Goal: Task Accomplishment & Management: Use online tool/utility

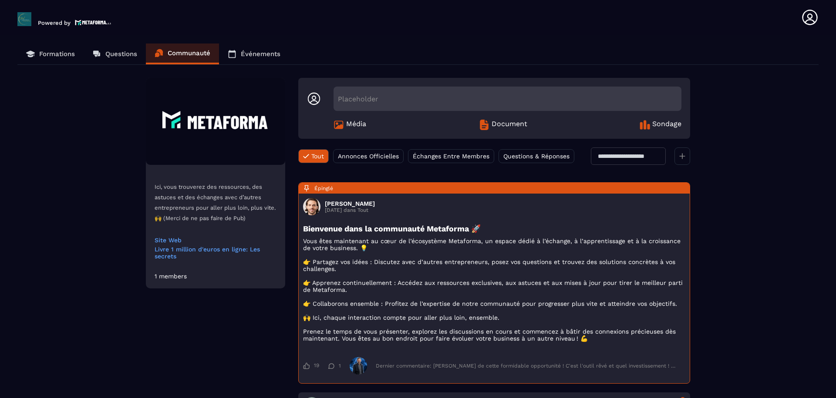
click at [816, 23] on icon at bounding box center [809, 17] width 17 height 17
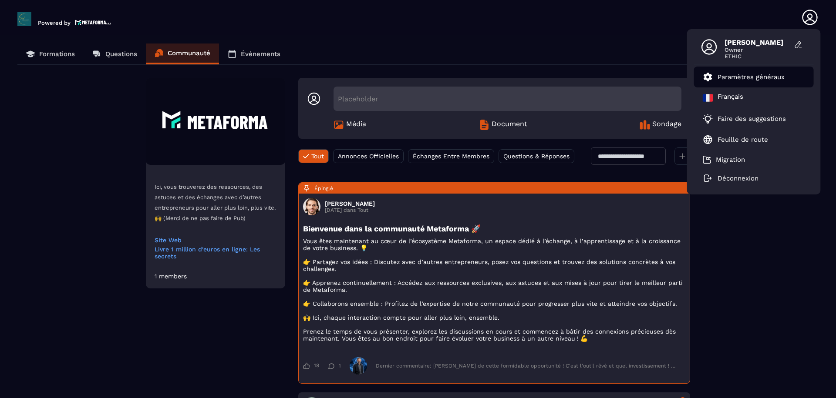
click at [752, 81] on link "Paramètres généraux" at bounding box center [744, 77] width 82 height 10
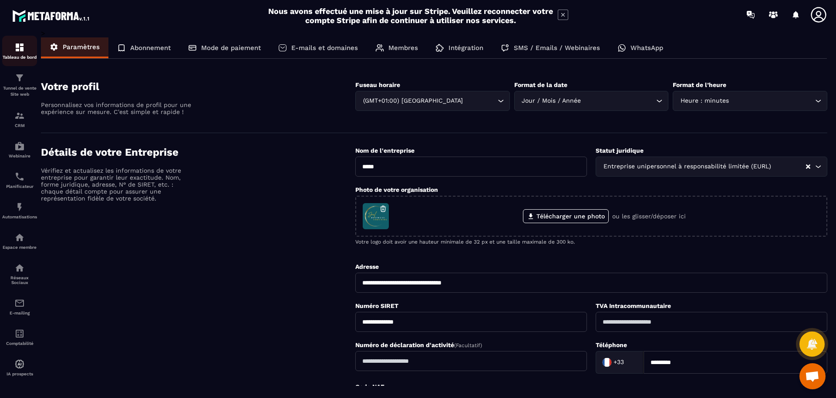
click at [15, 60] on link "Tableau de bord" at bounding box center [19, 51] width 35 height 30
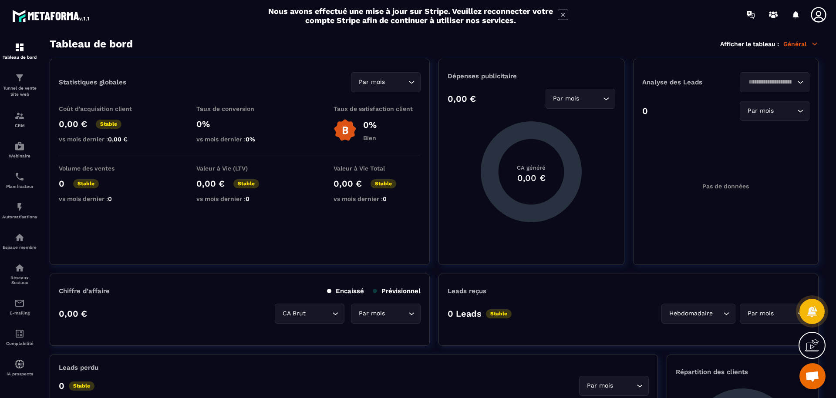
click at [816, 45] on icon at bounding box center [815, 44] width 8 height 8
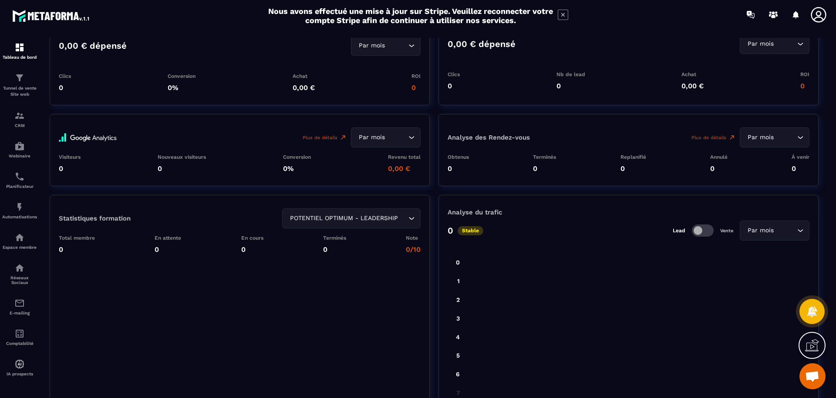
scroll to position [993, 0]
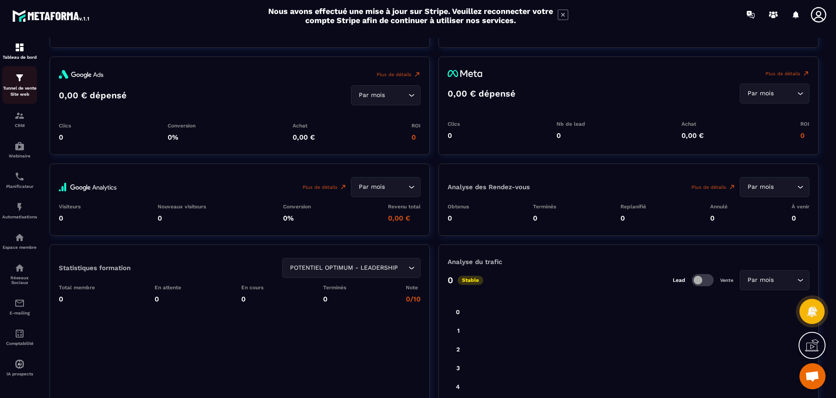
click at [15, 91] on p "Tunnel de vente Site web" at bounding box center [19, 91] width 35 height 12
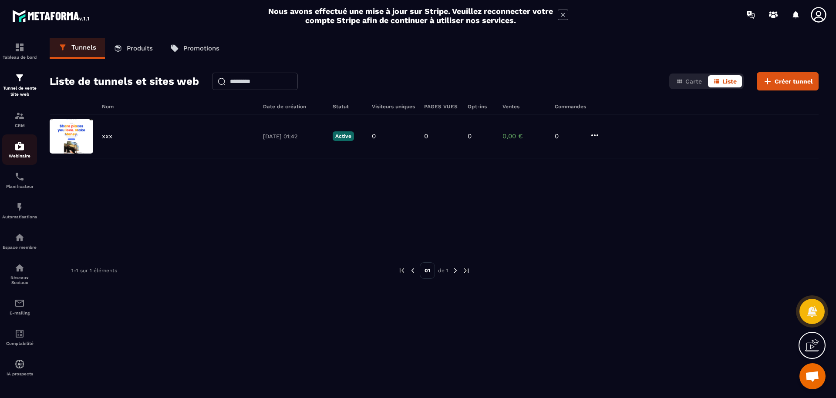
click at [22, 163] on link "Webinaire" at bounding box center [19, 150] width 35 height 30
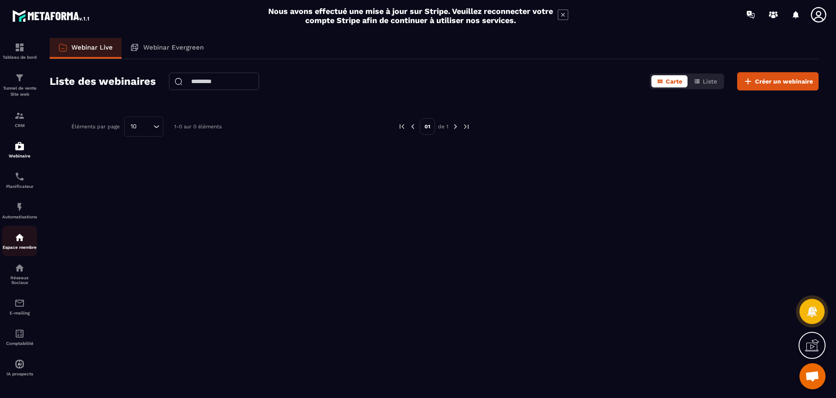
click at [22, 250] on p "Espace membre" at bounding box center [19, 247] width 35 height 5
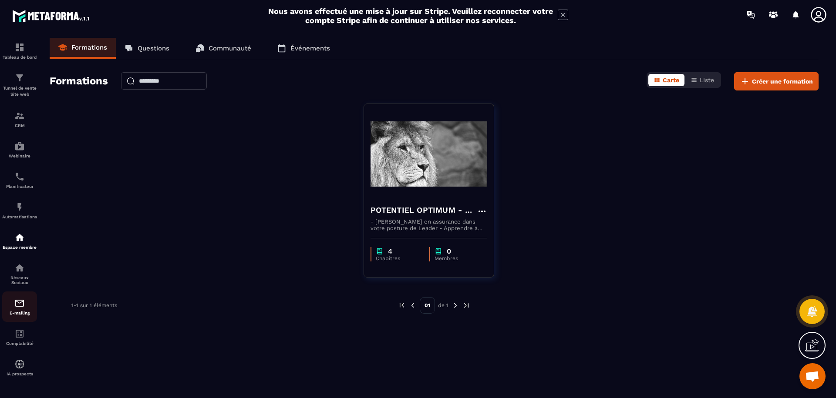
click at [18, 314] on p "E-mailing" at bounding box center [19, 313] width 35 height 5
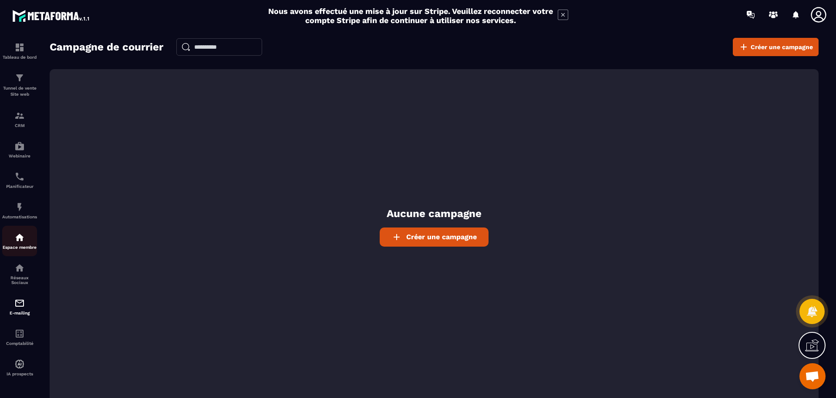
scroll to position [4, 0]
click at [21, 369] on img at bounding box center [19, 364] width 10 height 10
click at [21, 368] on img at bounding box center [19, 364] width 10 height 10
click at [22, 345] on p "Comptabilité" at bounding box center [19, 343] width 35 height 5
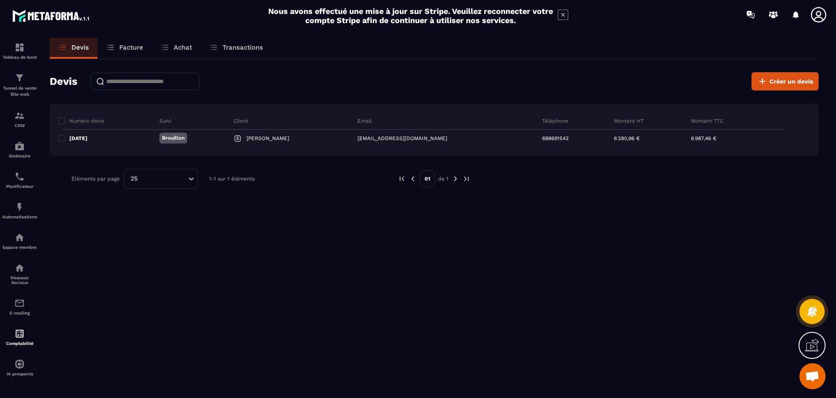
click at [138, 47] on p "Facture" at bounding box center [131, 48] width 24 height 8
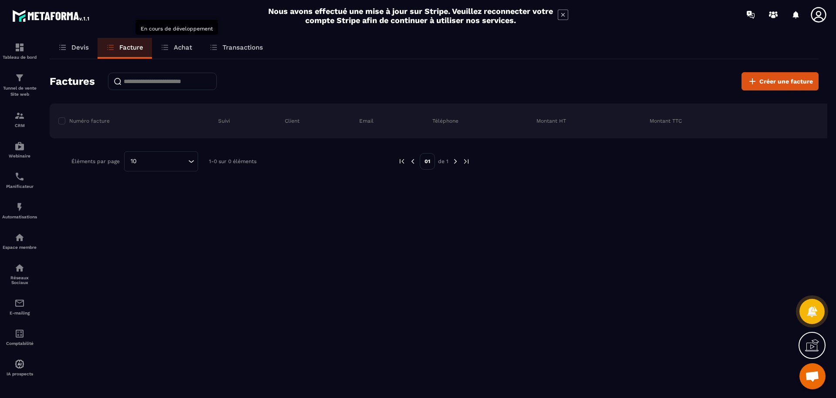
click at [175, 44] on p "Achat" at bounding box center [183, 48] width 18 height 8
click at [180, 49] on p "Achat" at bounding box center [183, 48] width 18 height 8
click at [73, 50] on p "Devis" at bounding box center [79, 48] width 17 height 8
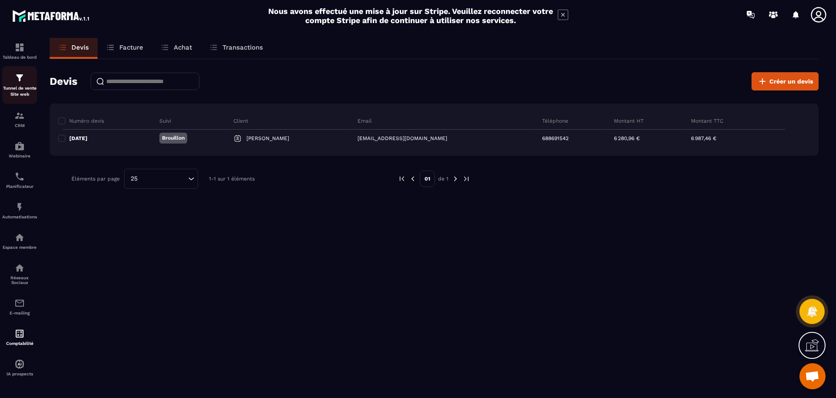
click at [17, 83] on img at bounding box center [19, 78] width 10 height 10
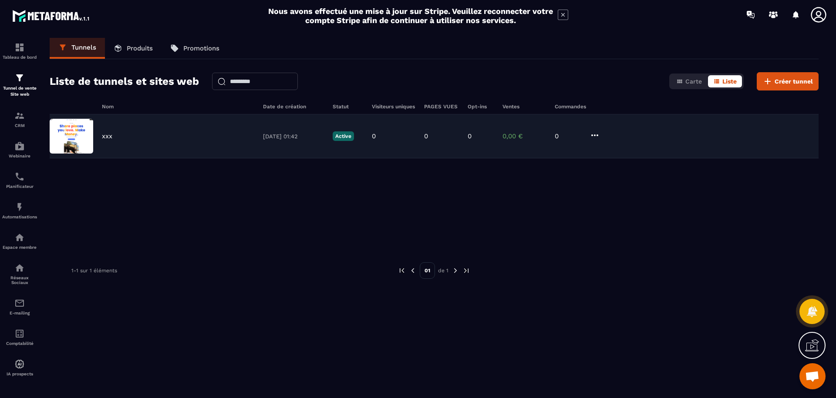
click at [72, 147] on img at bounding box center [72, 136] width 44 height 35
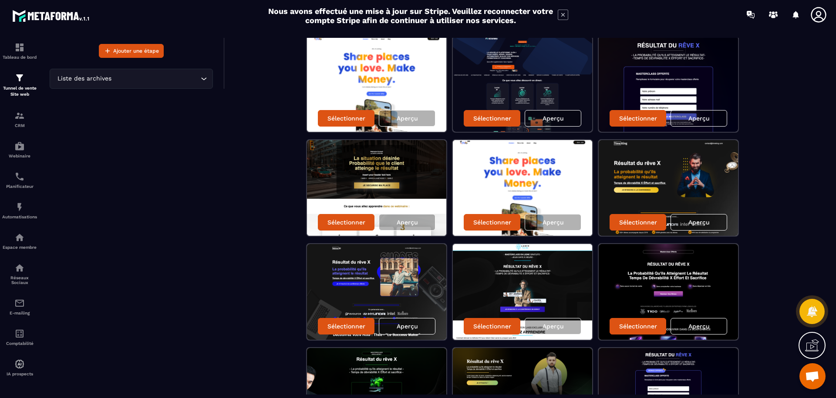
scroll to position [133, 0]
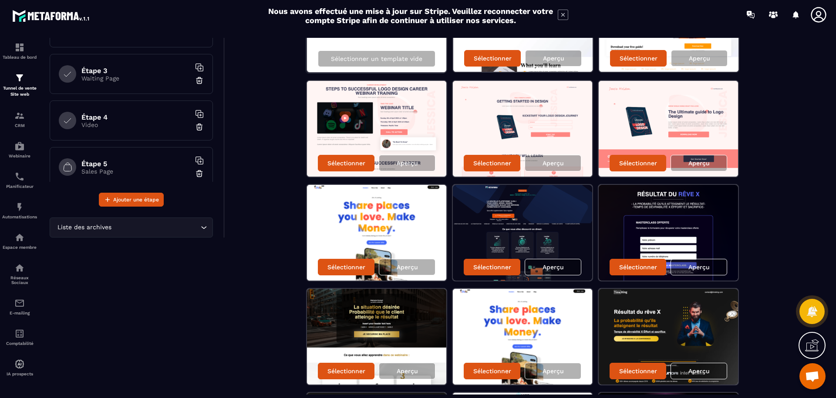
click at [544, 198] on img at bounding box center [522, 233] width 139 height 96
click at [541, 267] on div "Aperçu" at bounding box center [553, 267] width 57 height 17
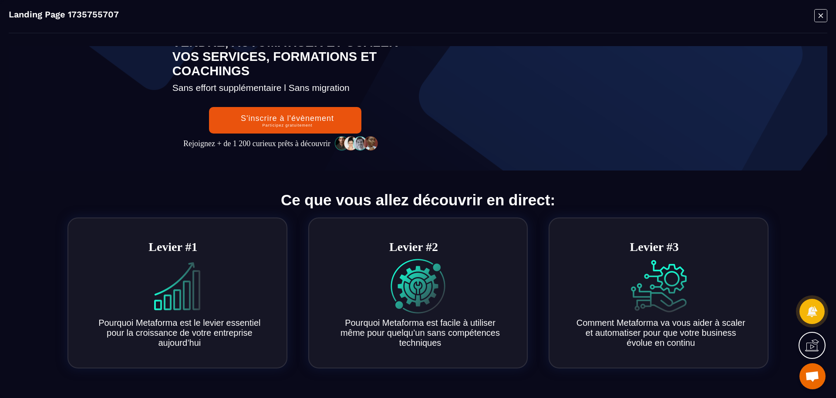
scroll to position [0, 0]
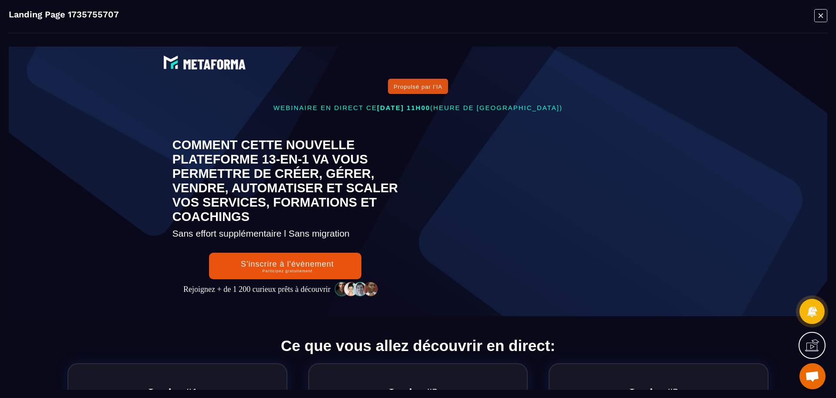
click at [227, 226] on text "COMMENT CETTE NOUVELLE PLATEFORME 13-EN-1 VA VOUS PERMETTRE DE CRÉER, GÉRER, VE…" at bounding box center [285, 180] width 226 height 91
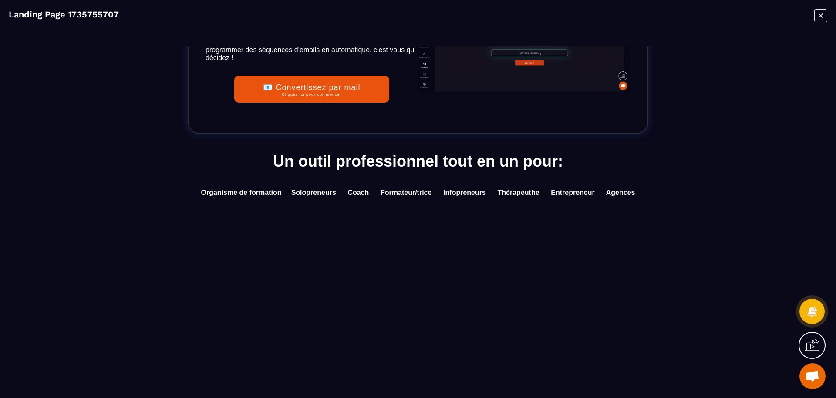
scroll to position [2364, 0]
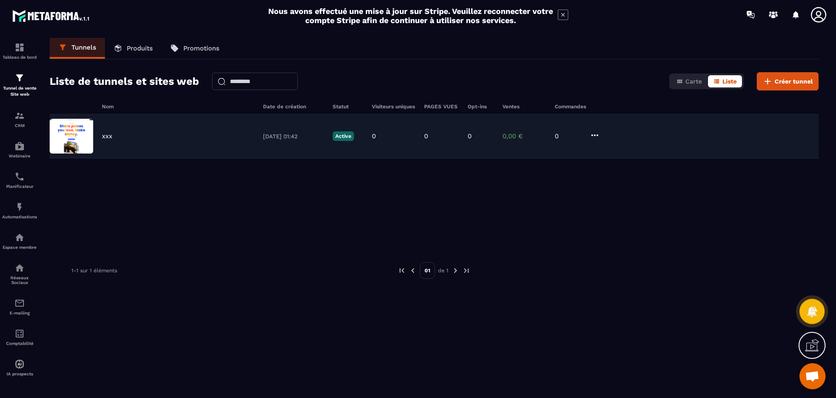
click at [91, 134] on img at bounding box center [72, 136] width 44 height 35
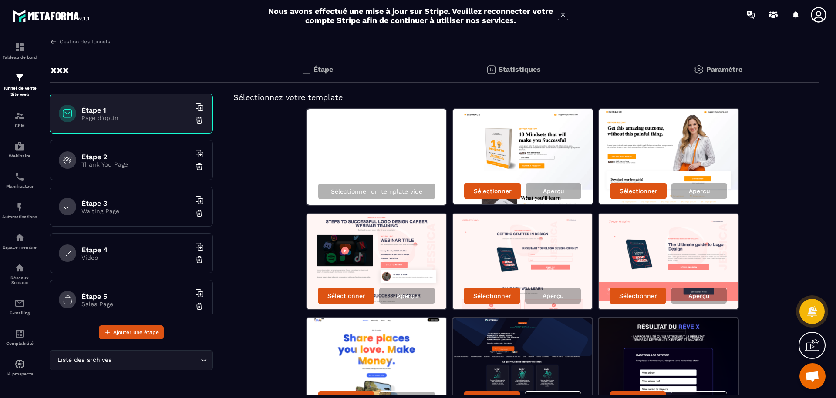
scroll to position [99, 0]
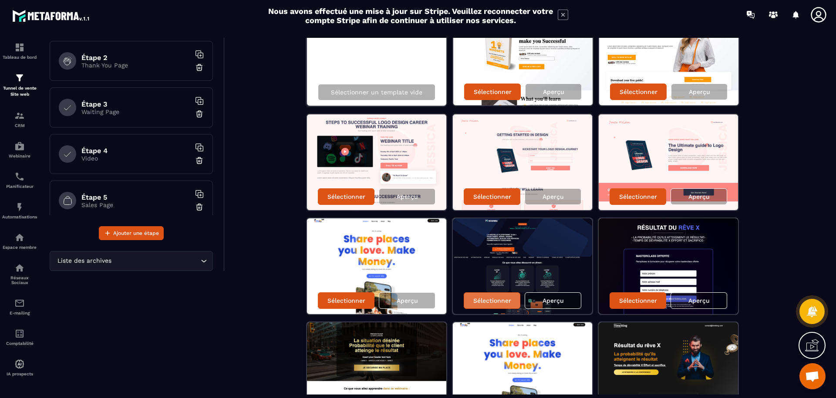
click at [490, 306] on div "Sélectionner" at bounding box center [492, 301] width 57 height 17
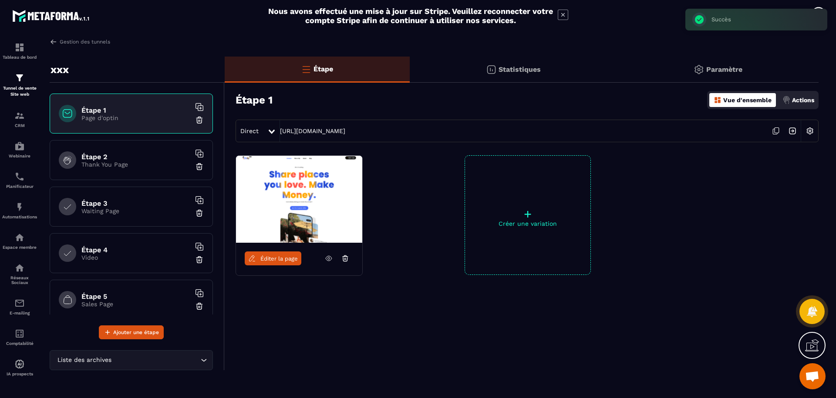
scroll to position [0, 0]
click at [347, 260] on icon at bounding box center [345, 259] width 8 height 8
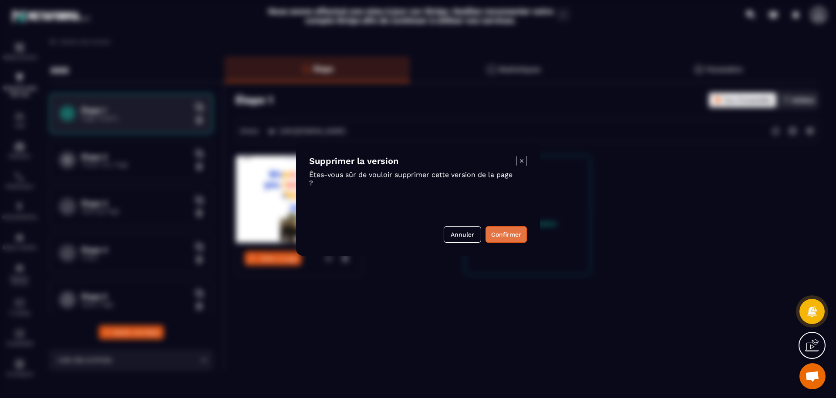
click at [507, 239] on button "Confirmer" at bounding box center [506, 234] width 41 height 17
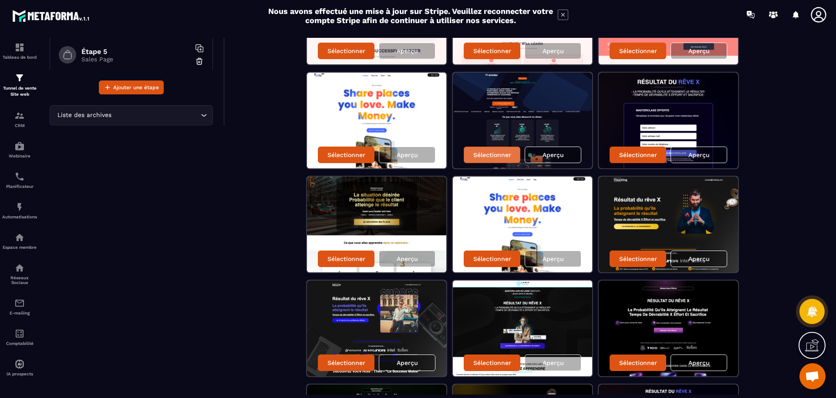
scroll to position [248, 0]
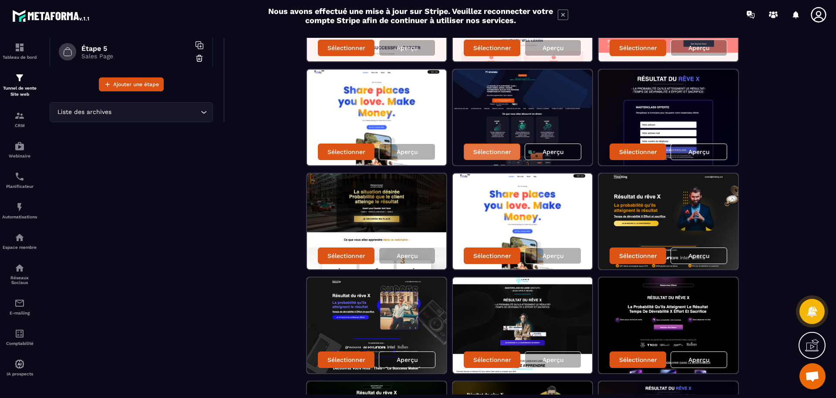
click at [495, 153] on p "Sélectionner" at bounding box center [492, 151] width 38 height 7
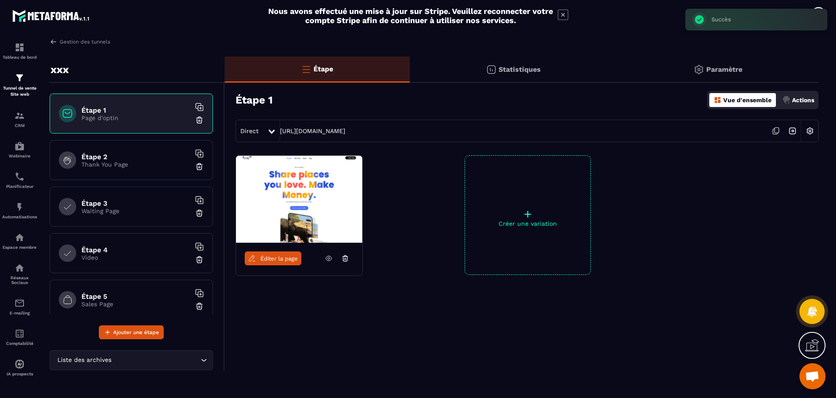
scroll to position [0, 0]
click at [348, 260] on icon at bounding box center [345, 259] width 8 height 8
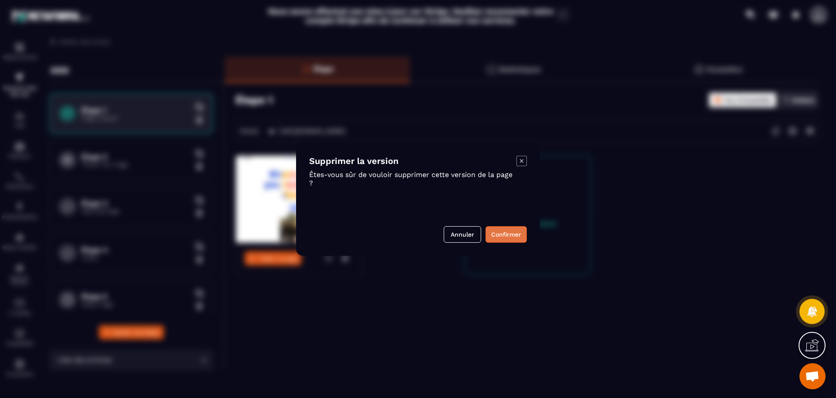
click at [495, 237] on button "Confirmer" at bounding box center [506, 234] width 41 height 17
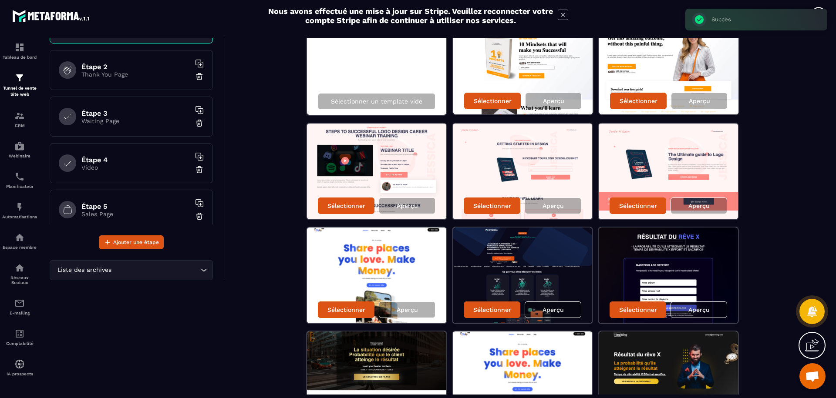
scroll to position [99, 0]
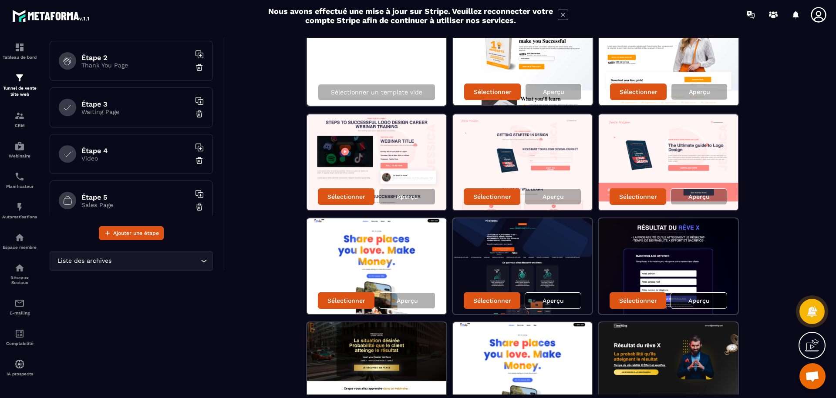
click at [701, 303] on p "Aperçu" at bounding box center [698, 300] width 21 height 7
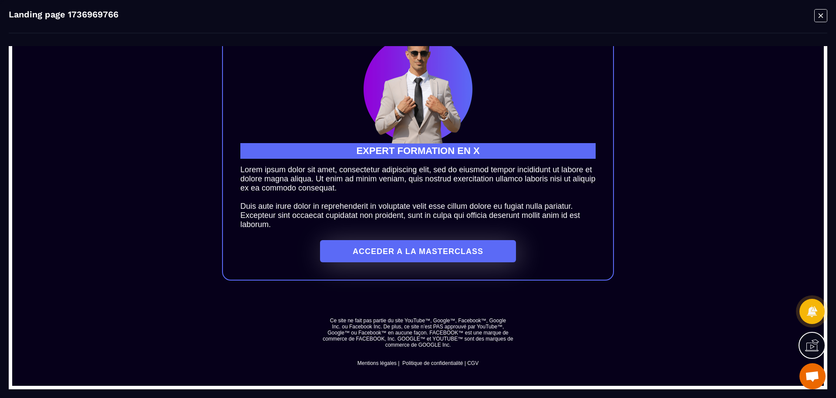
scroll to position [941, 0]
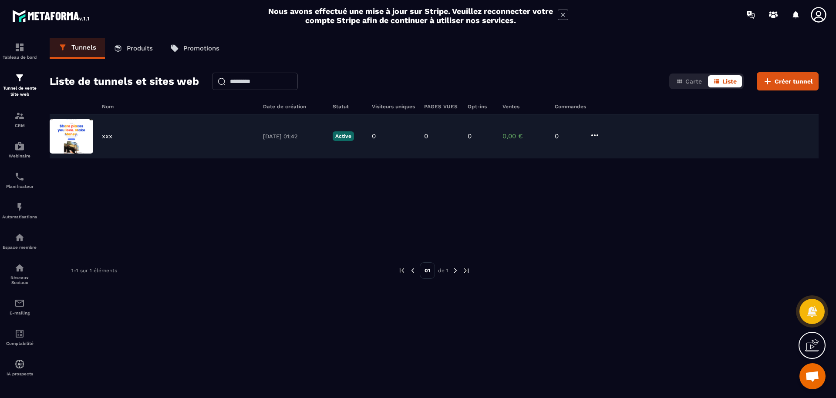
drag, startPoint x: 103, startPoint y: 136, endPoint x: 86, endPoint y: 138, distance: 17.1
click at [601, 134] on div "xxx [DATE] 01:42 Active 0 0 0 0,00 € 0" at bounding box center [434, 137] width 769 height 44
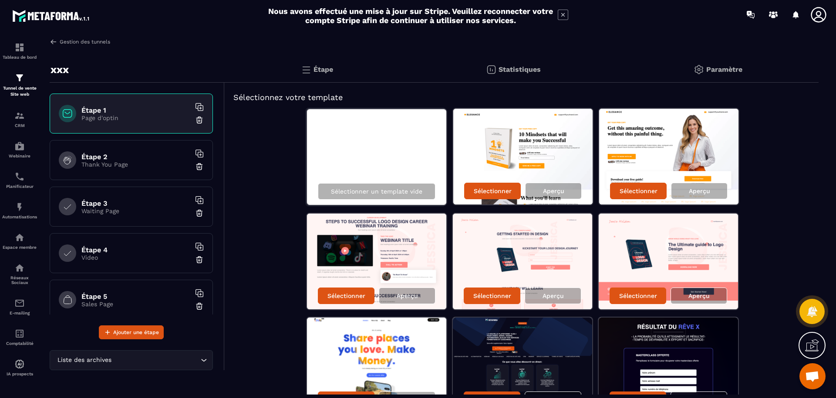
click at [52, 42] on img at bounding box center [54, 42] width 8 height 8
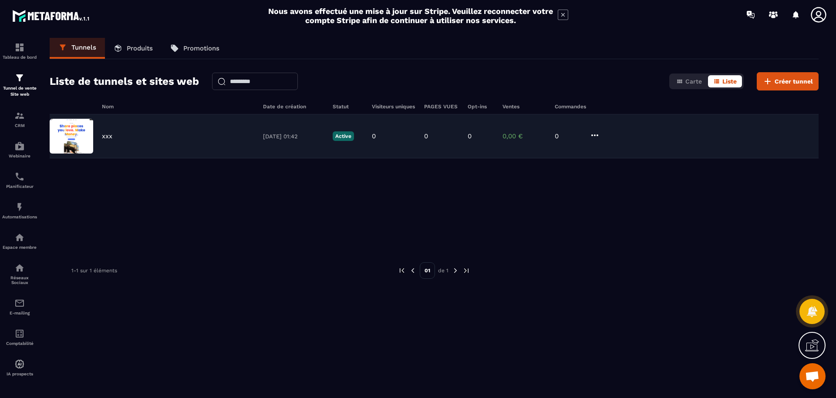
drag, startPoint x: 88, startPoint y: 152, endPoint x: 299, endPoint y: 138, distance: 211.6
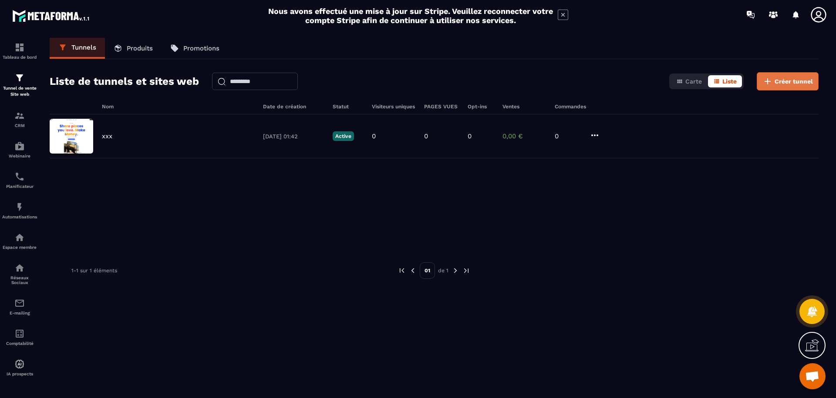
click at [769, 80] on icon at bounding box center [767, 81] width 10 height 10
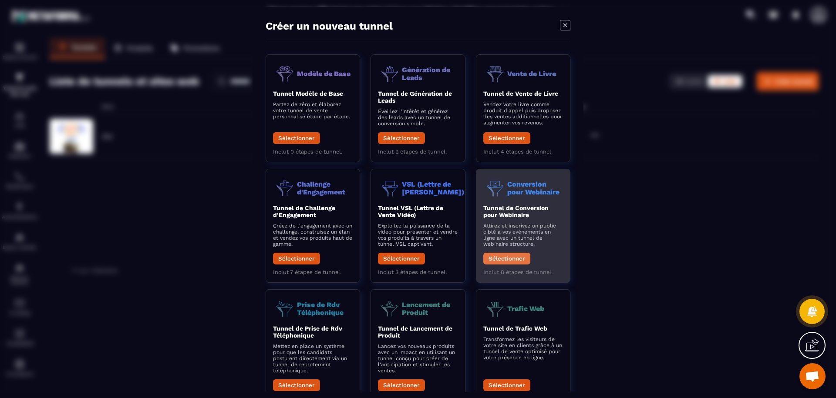
click at [495, 261] on button "Sélectionner" at bounding box center [506, 259] width 47 height 12
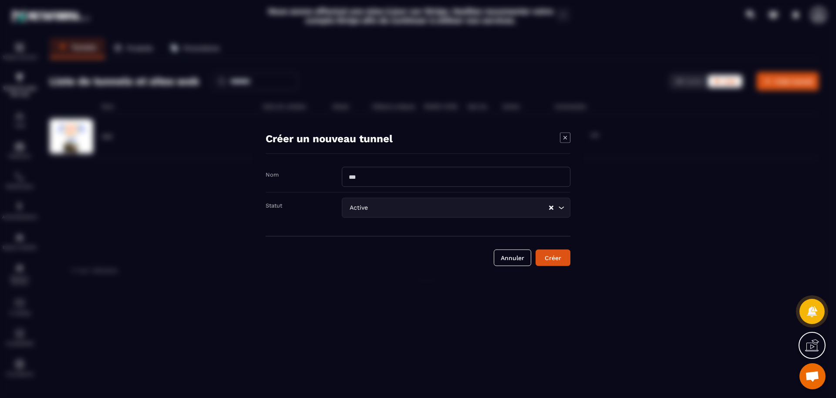
click at [378, 180] on input "Modal window" at bounding box center [456, 177] width 229 height 20
paste input "**********"
type input "**********"
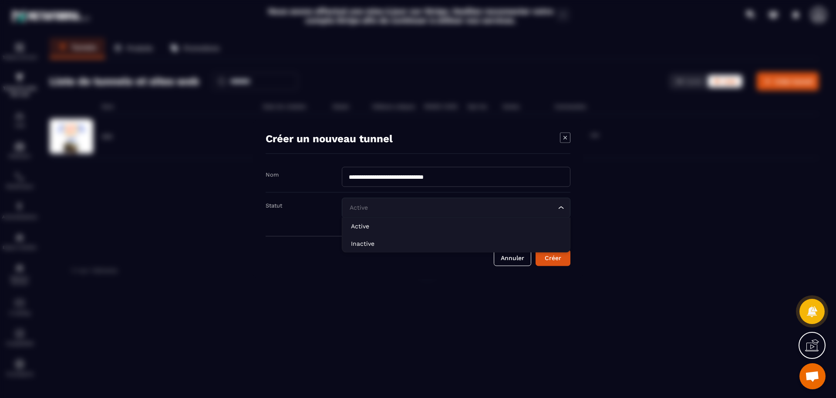
click at [558, 212] on icon "Search for option" at bounding box center [561, 207] width 9 height 9
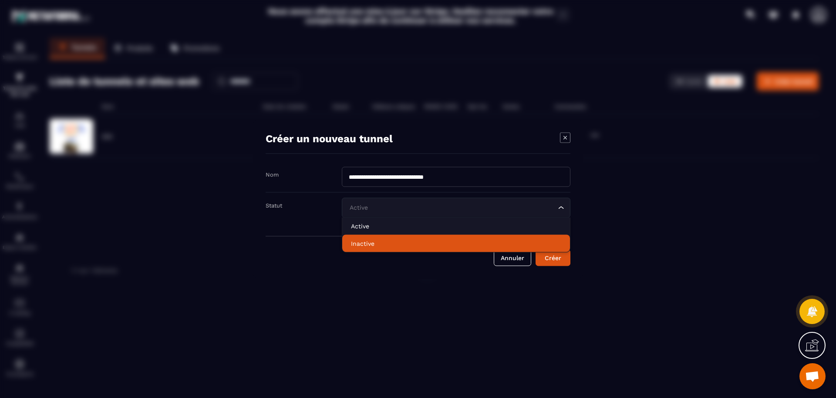
click at [390, 244] on p "Inactive" at bounding box center [456, 243] width 210 height 9
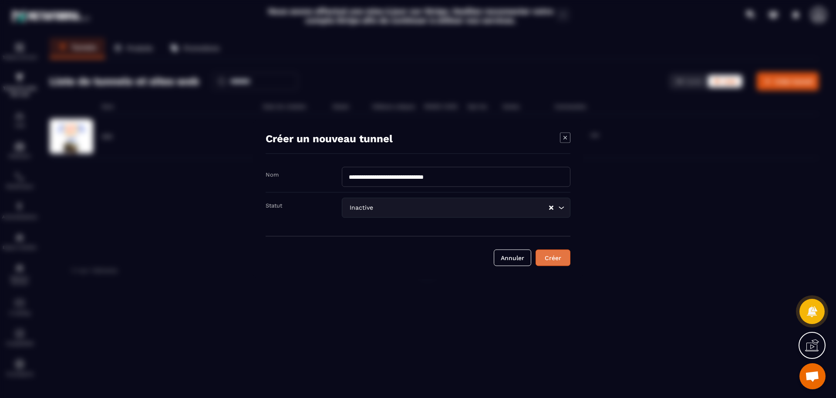
click at [548, 258] on div "Créer" at bounding box center [553, 257] width 24 height 9
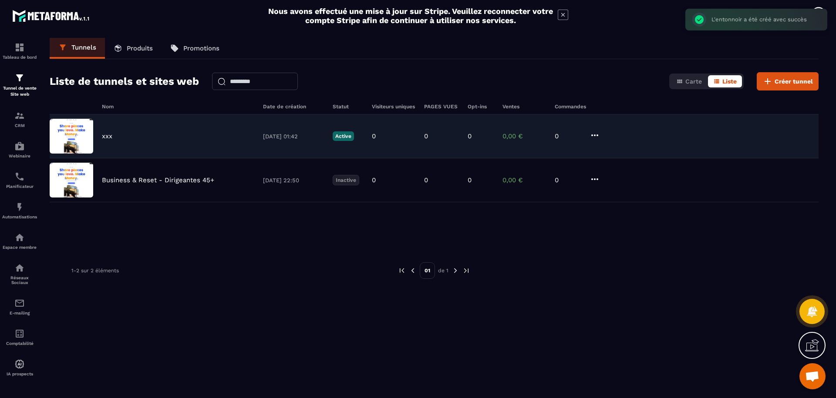
click at [341, 138] on p "Active" at bounding box center [343, 137] width 21 height 10
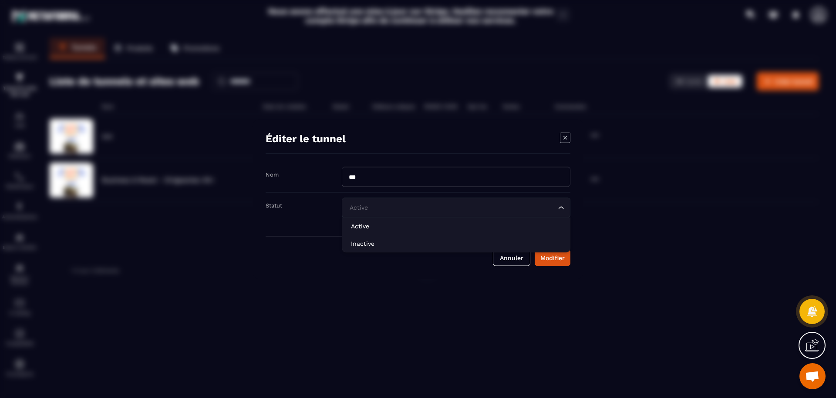
click at [565, 212] on icon "Search for option" at bounding box center [561, 207] width 9 height 9
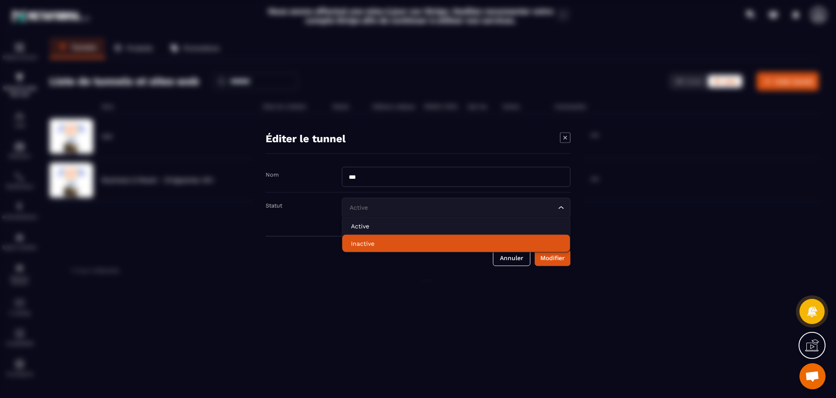
click at [502, 250] on li "Inactive" at bounding box center [456, 243] width 228 height 17
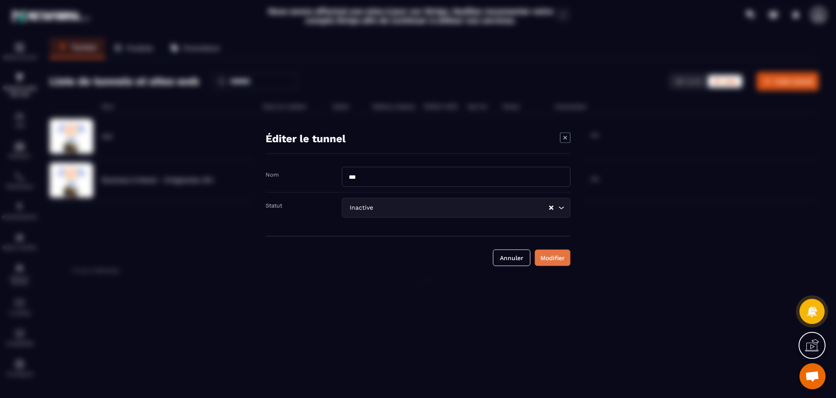
click at [553, 260] on div "Modifier" at bounding box center [552, 257] width 24 height 9
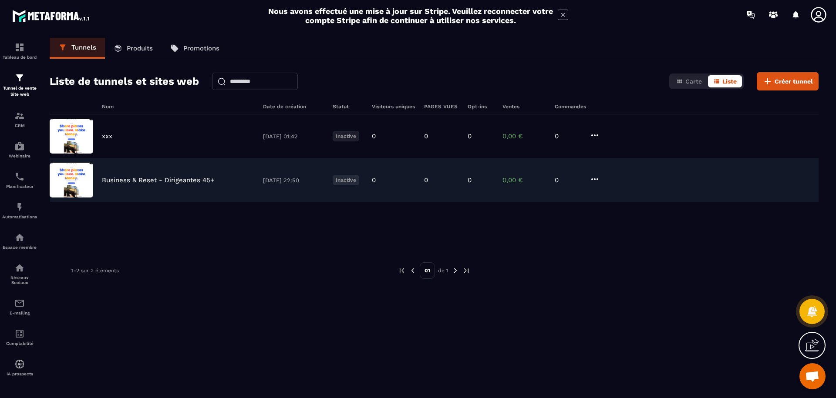
click at [77, 174] on img at bounding box center [72, 180] width 44 height 35
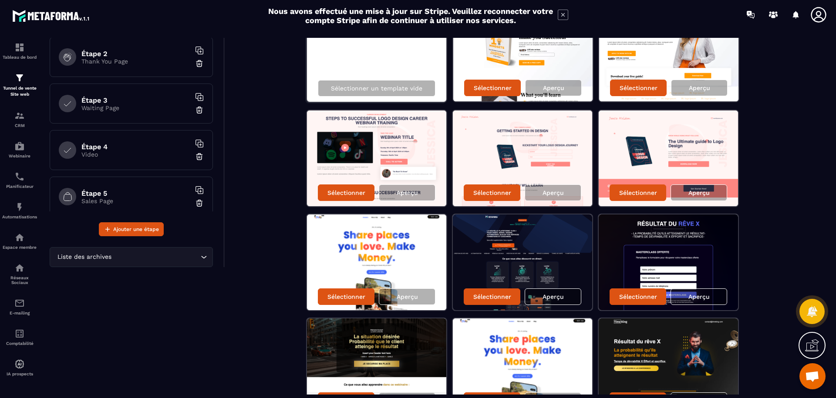
scroll to position [149, 0]
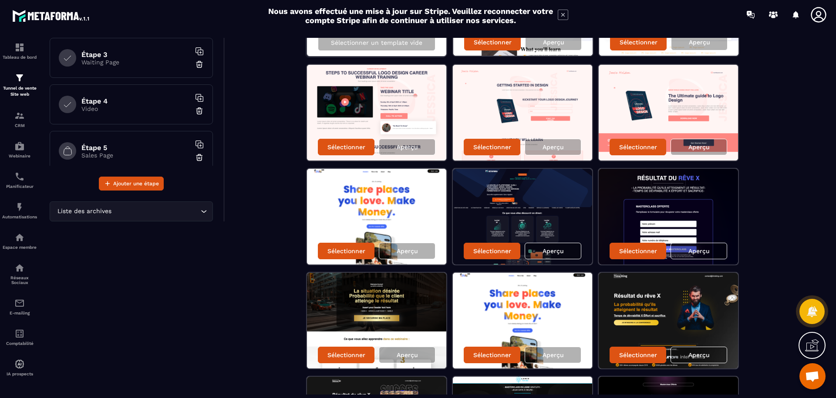
click at [819, 379] on span "Ouvrir le chat" at bounding box center [812, 377] width 14 height 12
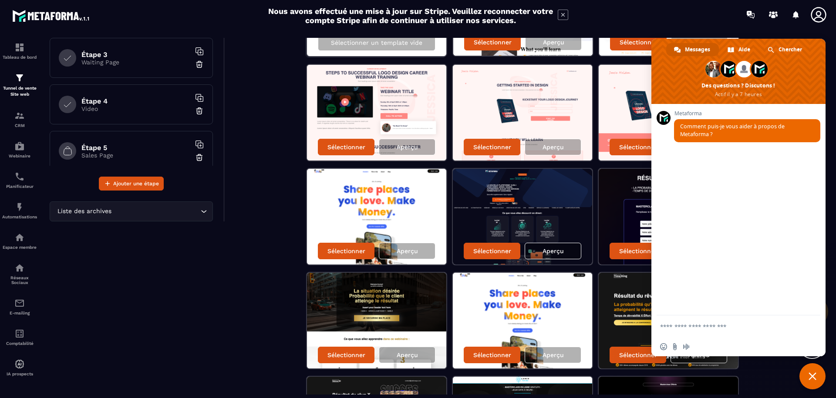
click at [688, 329] on textarea "Entrez votre message..." at bounding box center [729, 327] width 138 height 8
click at [697, 326] on textarea "**********" at bounding box center [729, 326] width 138 height 24
click at [736, 333] on textarea "**********" at bounding box center [729, 322] width 138 height 32
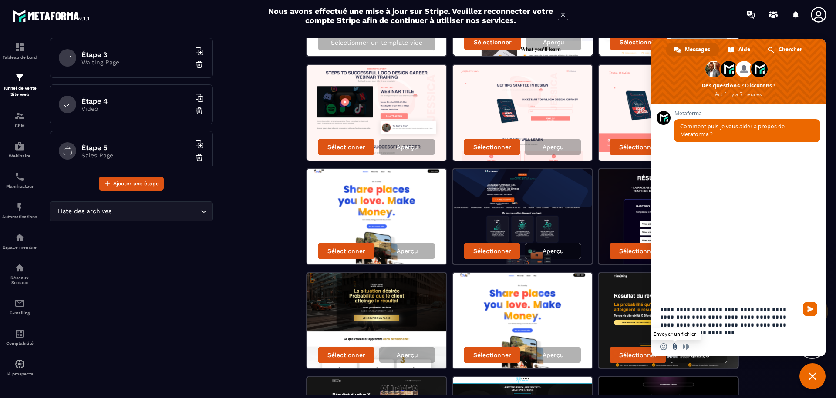
type textarea "**********"
click at [674, 347] on input "Envoyer un fichier" at bounding box center [674, 347] width 7 height 7
click at [676, 349] on input "Envoyer un fichier" at bounding box center [674, 347] width 7 height 7
type input "**********"
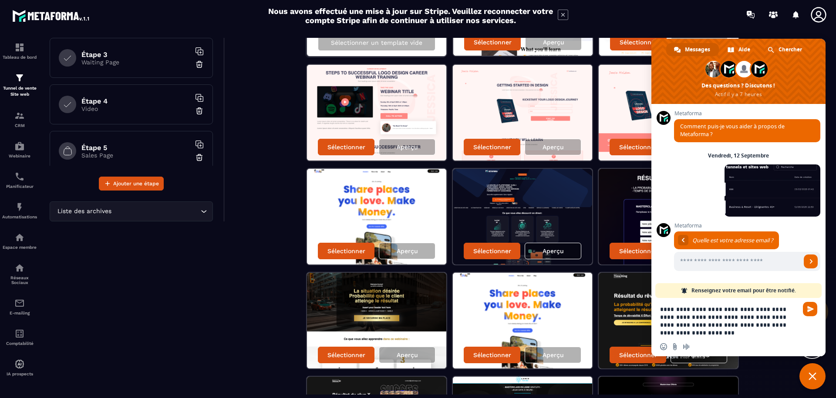
scroll to position [0, 0]
click at [696, 336] on textarea "**********" at bounding box center [729, 322] width 138 height 32
type textarea "**********"
drag, startPoint x: 732, startPoint y: 260, endPoint x: 727, endPoint y: 255, distance: 7.4
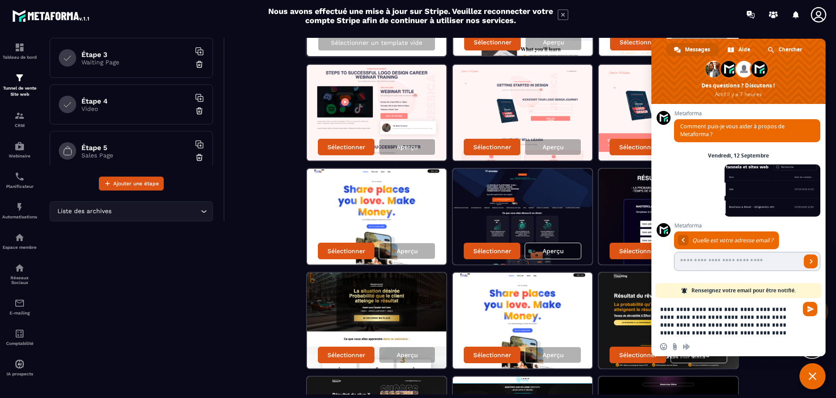
click at [728, 256] on input "Entrez votre adresse email..." at bounding box center [737, 261] width 127 height 19
type input "**********"
click at [773, 336] on textarea "**********" at bounding box center [729, 322] width 138 height 32
type textarea "**********"
click at [811, 311] on span "Envoyer" at bounding box center [810, 309] width 7 height 7
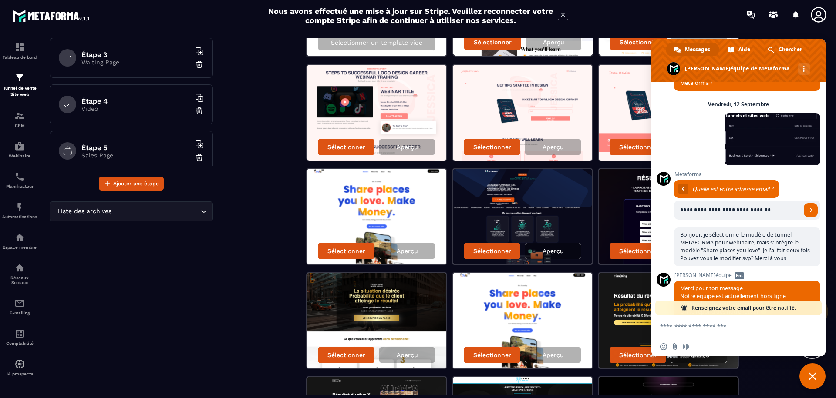
scroll to position [96, 0]
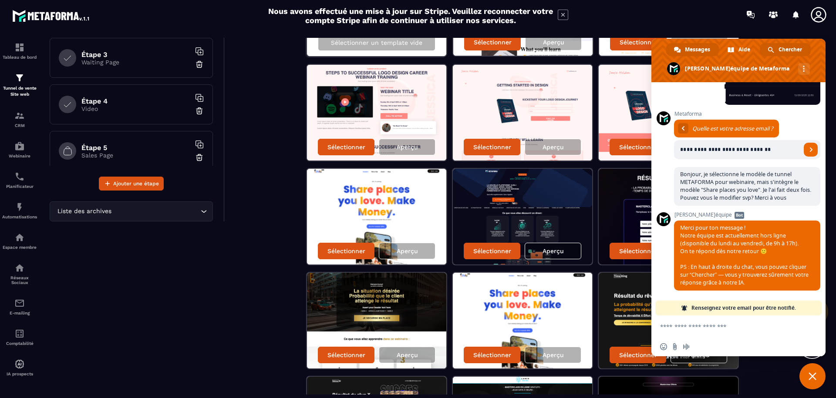
click at [793, 47] on span "Chercher" at bounding box center [791, 49] width 24 height 13
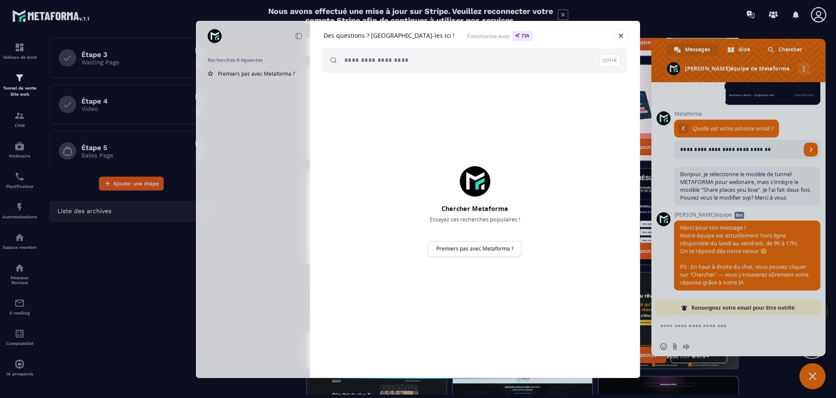
click at [361, 64] on input "search" at bounding box center [482, 60] width 276 height 24
click at [414, 60] on input "**********" at bounding box center [450, 60] width 213 height 24
type input "**********"
click at [578, 62] on span "Demander à l'AI" at bounding box center [594, 60] width 42 height 5
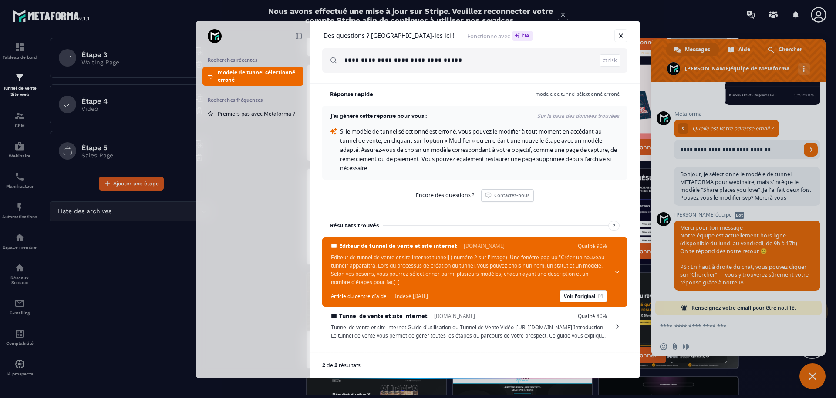
scroll to position [12, 0]
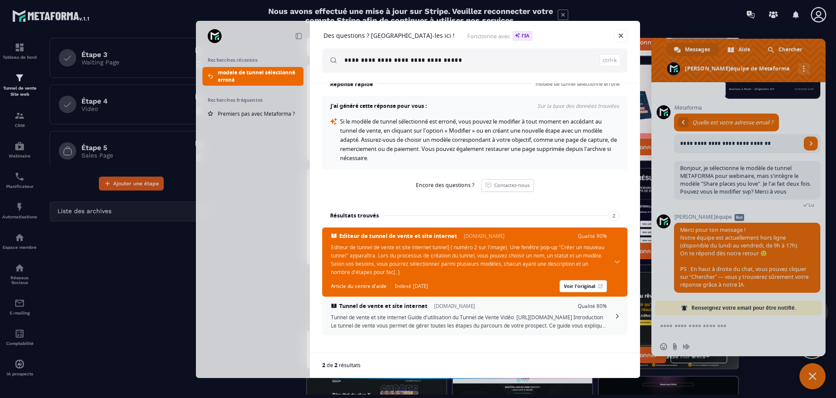
click at [618, 319] on span at bounding box center [617, 316] width 3 height 5
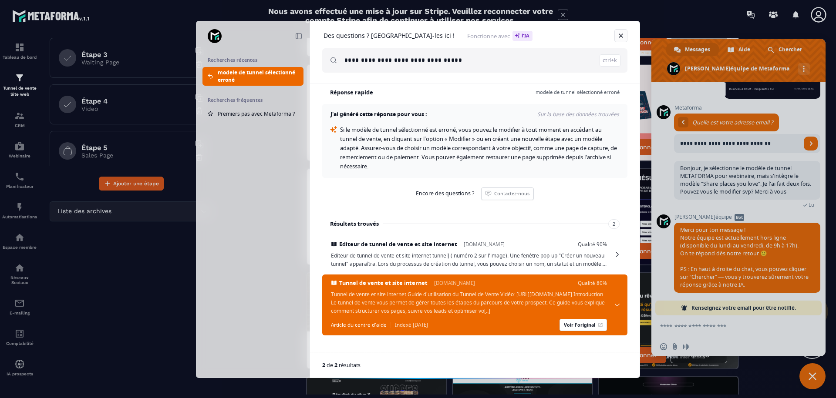
click at [620, 39] on link "Fermer" at bounding box center [620, 35] width 13 height 13
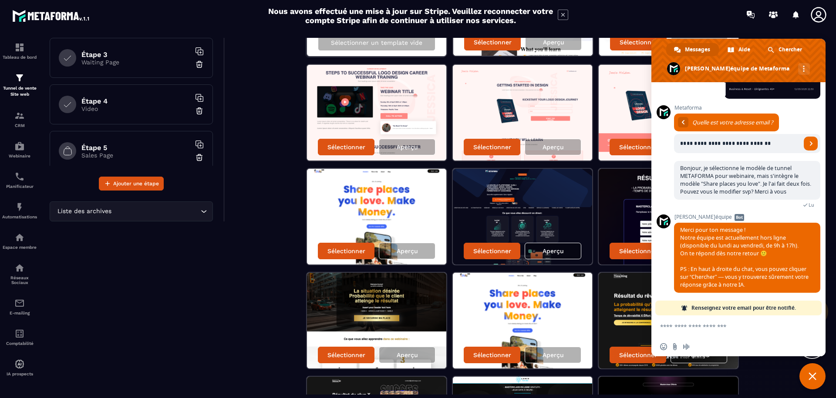
scroll to position [0, 0]
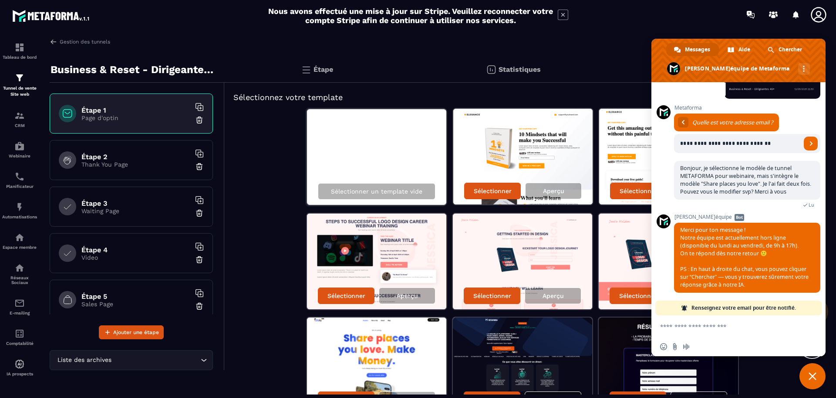
click at [812, 376] on span "Fermer le chat" at bounding box center [813, 377] width 8 height 8
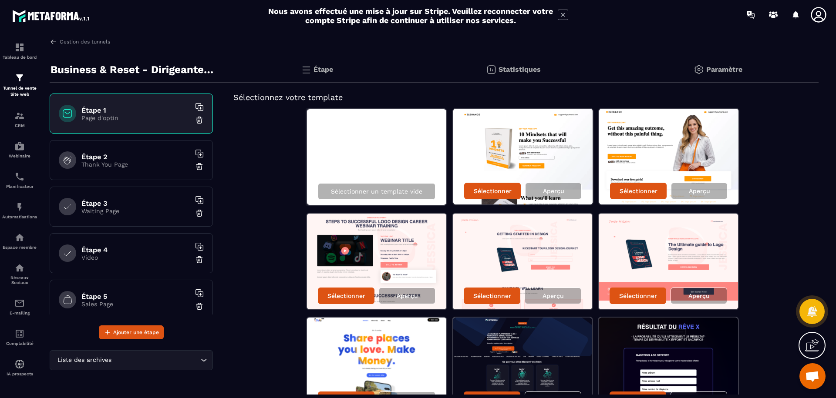
click at [725, 68] on p "Paramètre" at bounding box center [724, 69] width 36 height 8
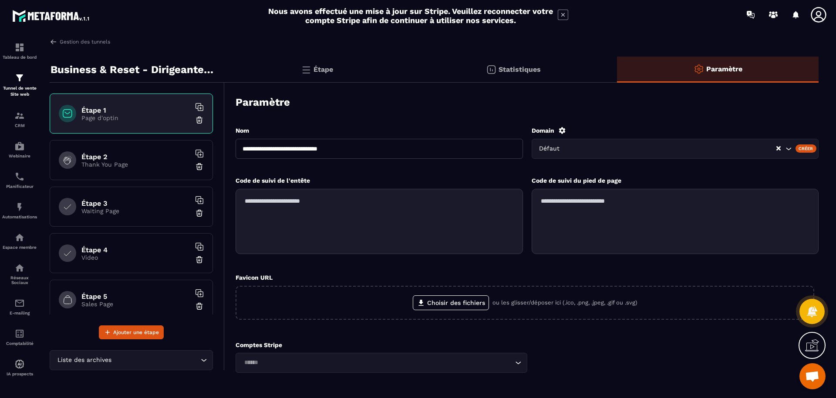
click at [524, 69] on p "Statistiques" at bounding box center [520, 69] width 42 height 8
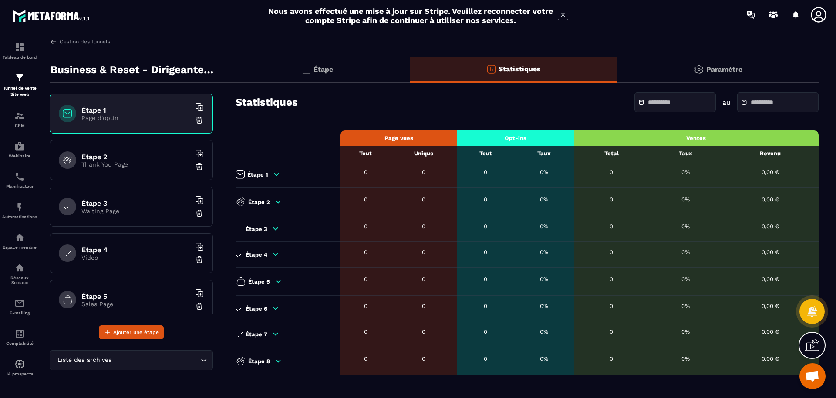
click at [324, 68] on p "Étape" at bounding box center [324, 69] width 20 height 8
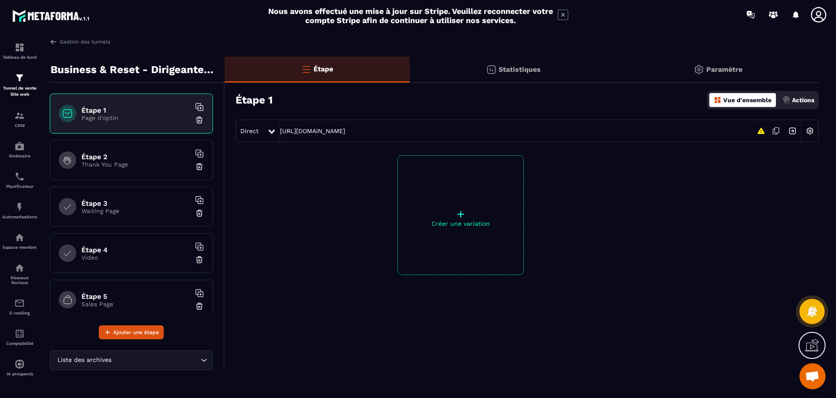
click at [169, 73] on p "Business & Reset - Dirigeantes 45+" at bounding box center [135, 69] width 168 height 17
click at [63, 43] on link "Gestion des tunnels" at bounding box center [80, 42] width 61 height 8
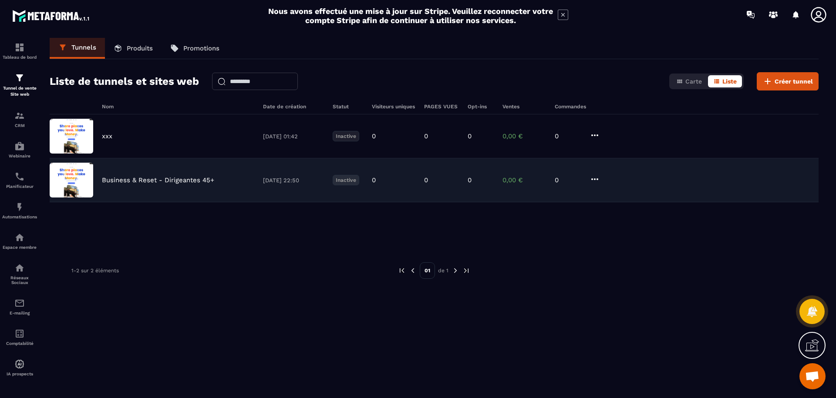
click at [597, 178] on icon at bounding box center [595, 179] width 10 height 10
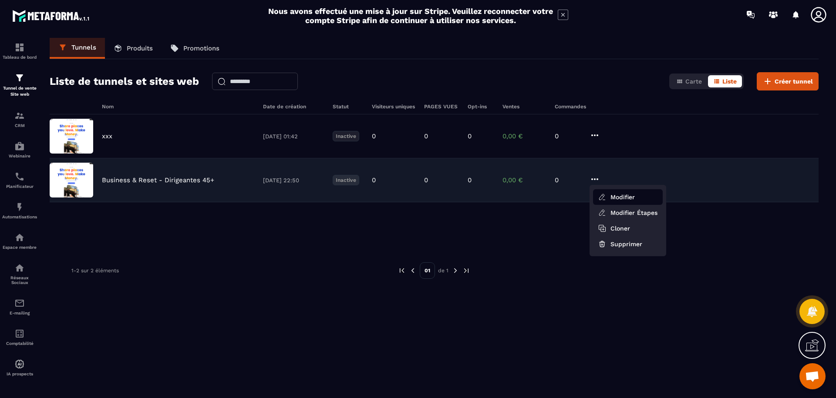
click at [621, 198] on button "Modifier" at bounding box center [628, 197] width 70 height 16
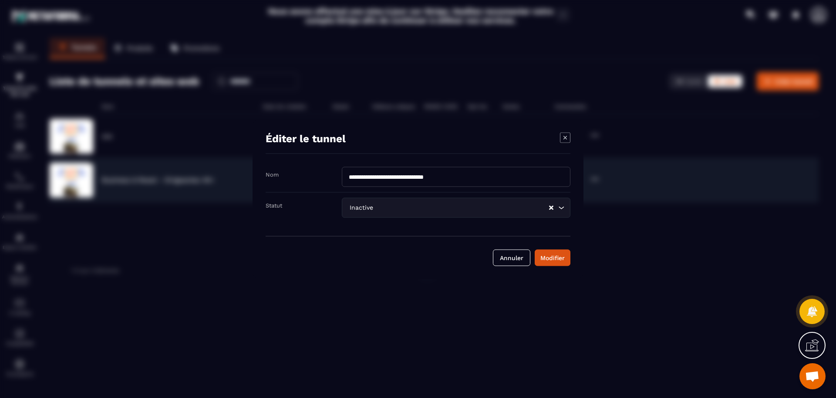
click at [550, 208] on icon "Clear Selected" at bounding box center [551, 208] width 4 height 4
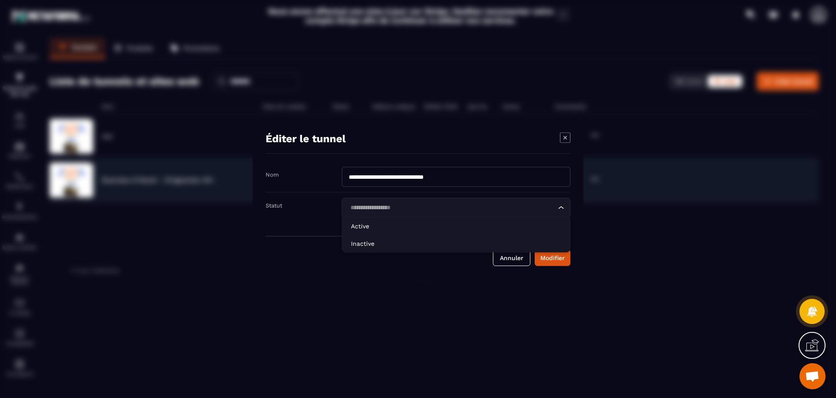
click at [563, 210] on icon "Search for option" at bounding box center [561, 207] width 9 height 9
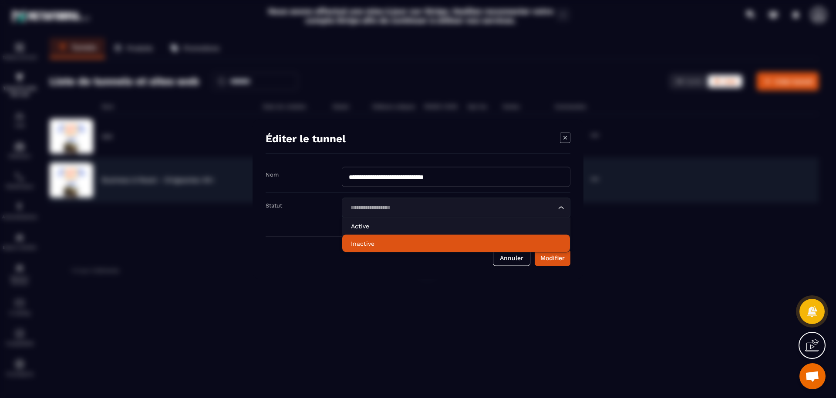
click at [466, 243] on p "Inactive" at bounding box center [456, 243] width 210 height 9
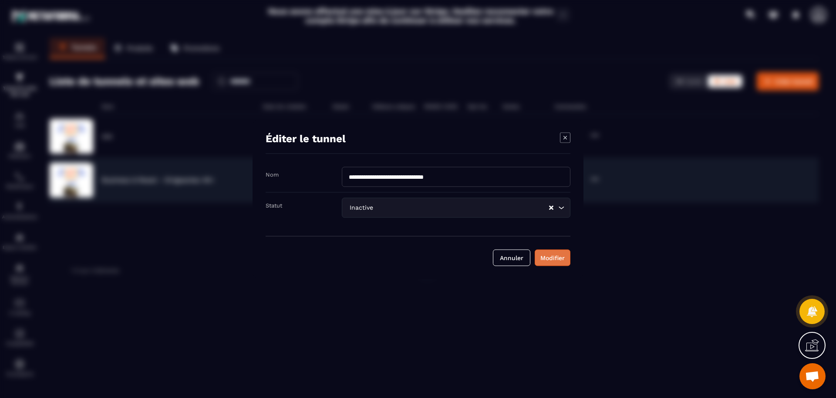
click at [557, 266] on button "Modifier" at bounding box center [553, 258] width 36 height 17
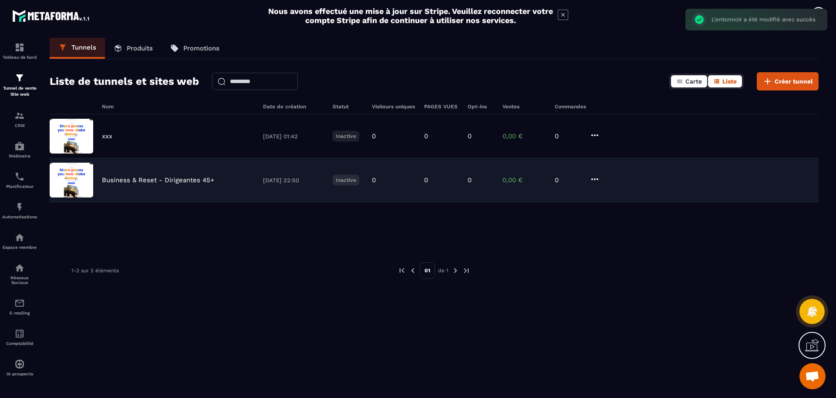
click at [681, 82] on icon "button" at bounding box center [679, 82] width 5 height 4
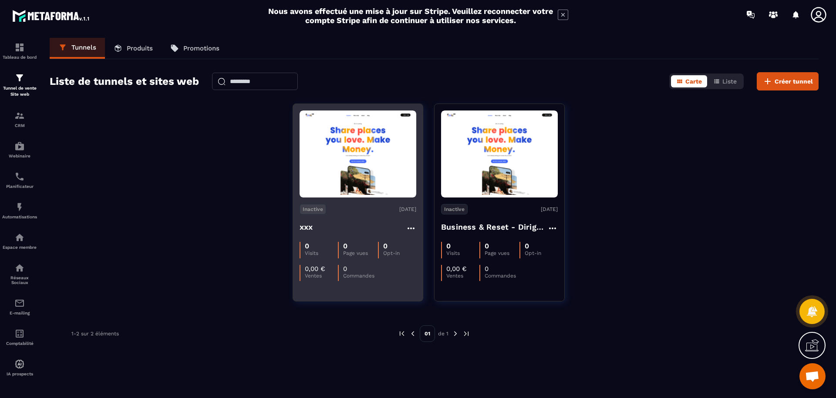
click at [369, 171] on img at bounding box center [358, 154] width 117 height 82
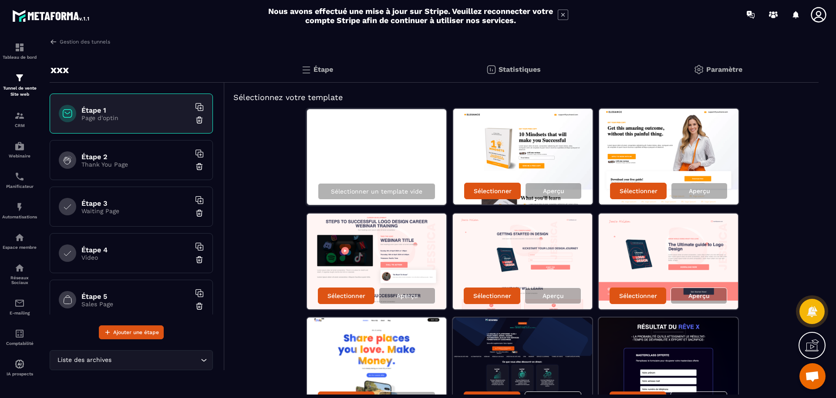
click at [523, 336] on img at bounding box center [522, 366] width 139 height 96
click at [486, 348] on img at bounding box center [522, 366] width 139 height 96
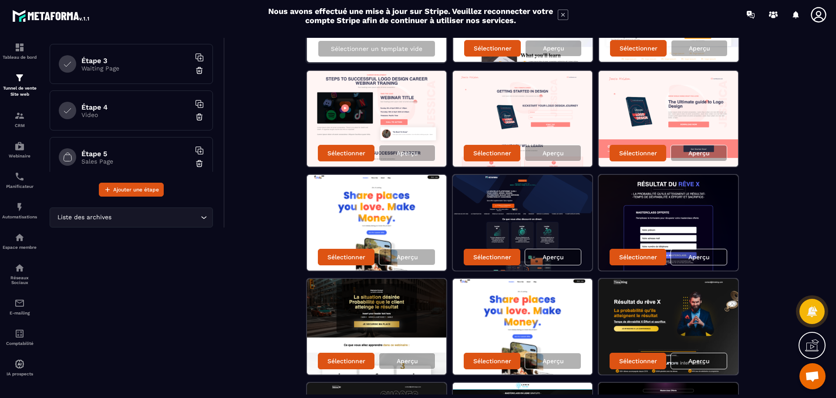
scroll to position [149, 0]
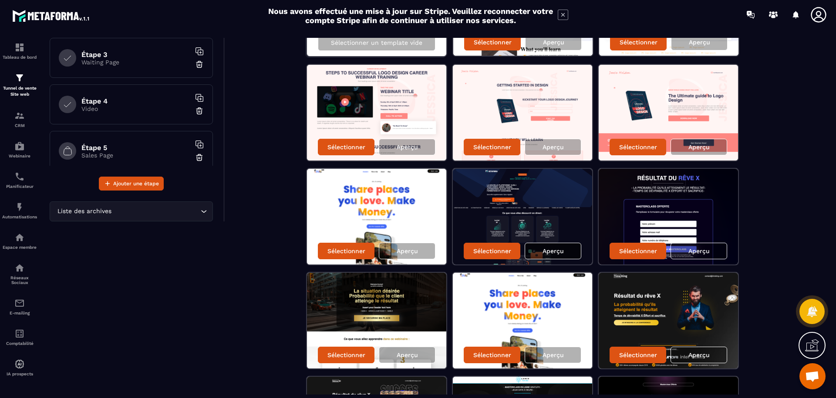
click at [550, 253] on p "Aperçu" at bounding box center [553, 251] width 21 height 7
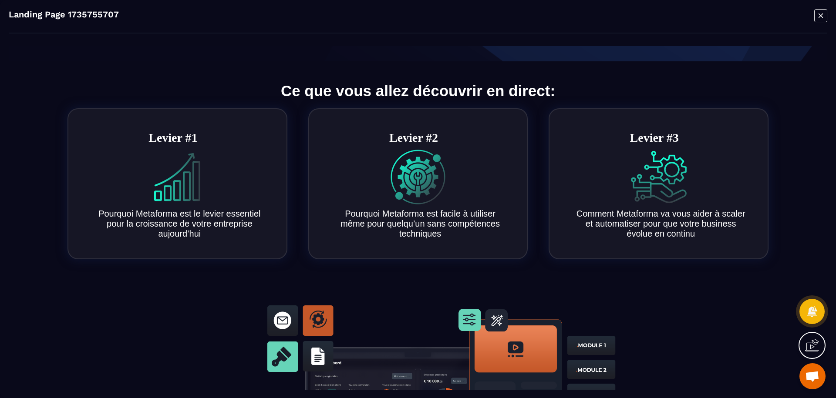
scroll to position [0, 0]
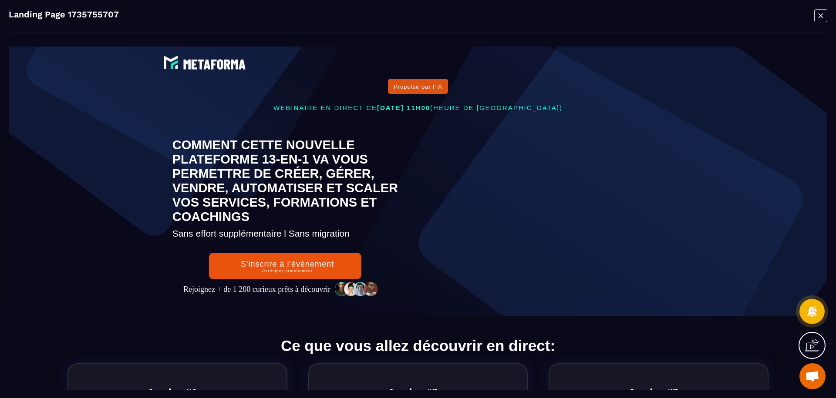
click at [809, 382] on span "Ouvrir le chat" at bounding box center [812, 377] width 14 height 12
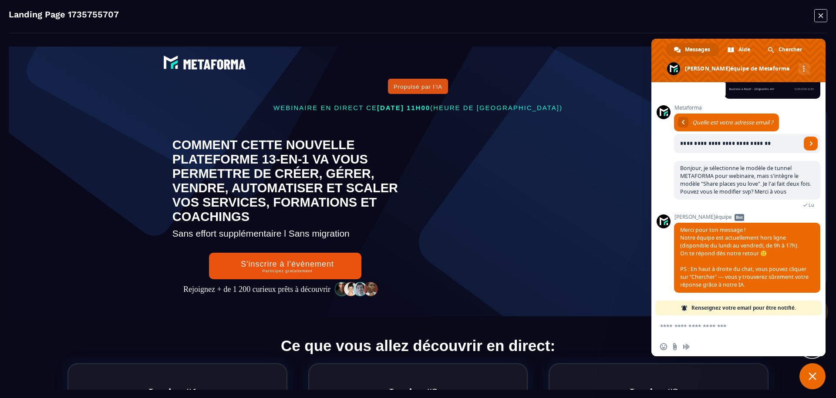
scroll to position [105, 0]
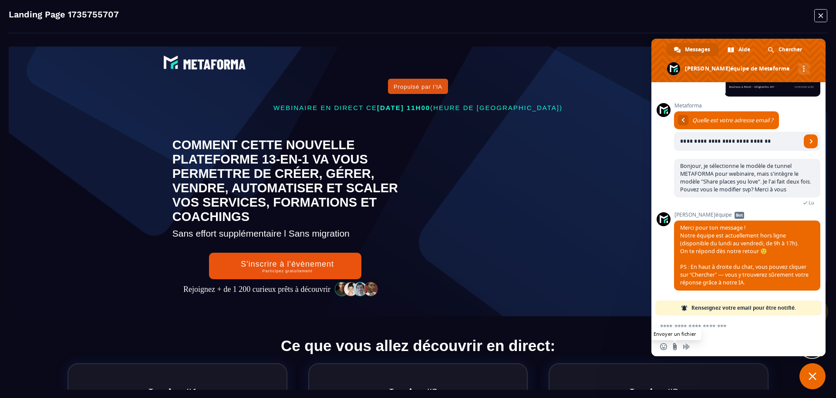
click at [675, 347] on input "Envoyer un fichier" at bounding box center [674, 347] width 7 height 7
click at [682, 324] on textarea "Entrez votre message..." at bounding box center [729, 327] width 138 height 8
type textarea "********"
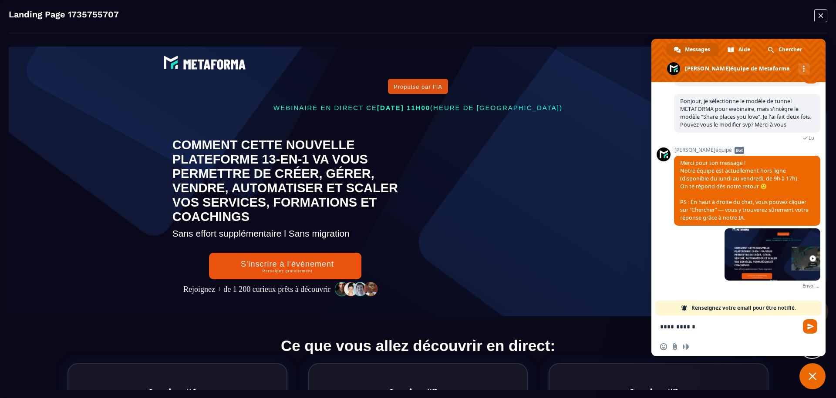
scroll to position [163, 0]
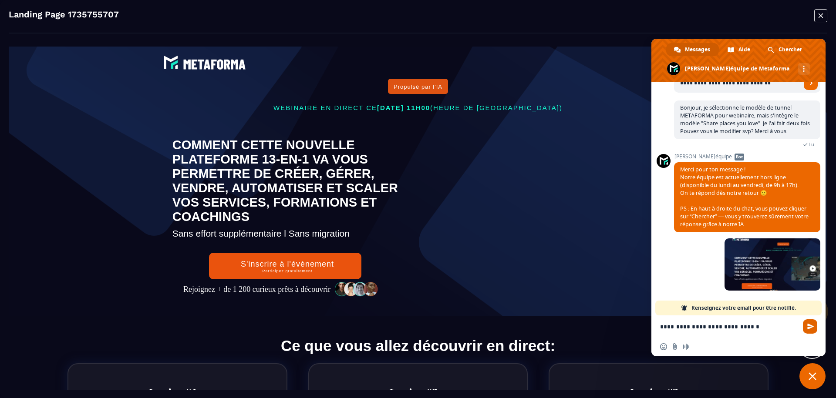
type textarea "**********"
click at [810, 323] on span "Envoyer" at bounding box center [810, 327] width 14 height 14
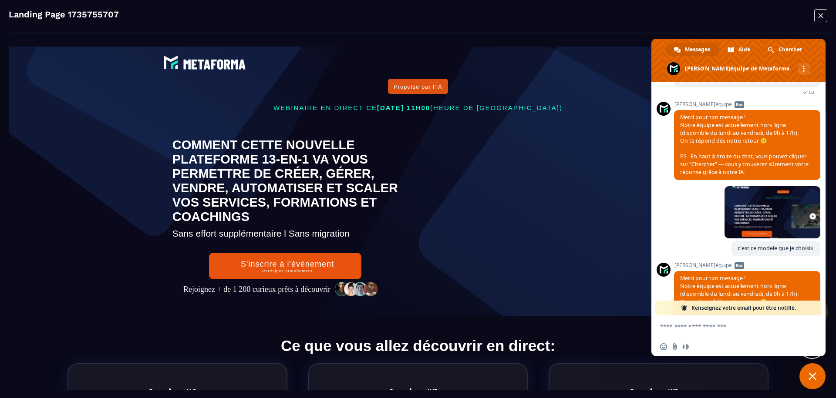
scroll to position [270, 0]
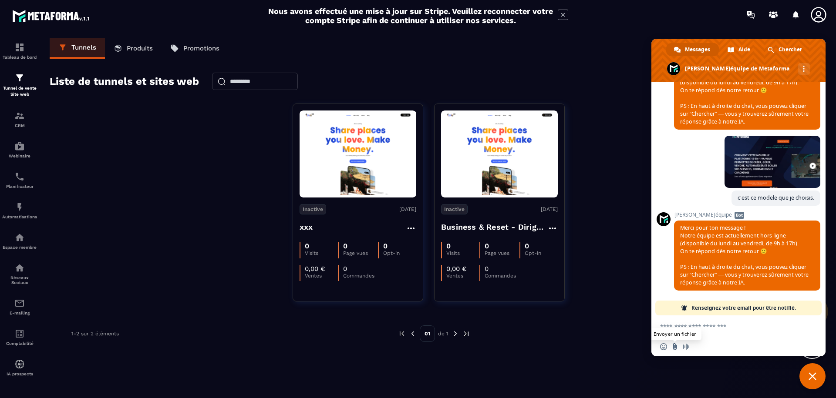
click at [674, 344] on input "Envoyer un fichier" at bounding box center [674, 347] width 7 height 7
type input "**********"
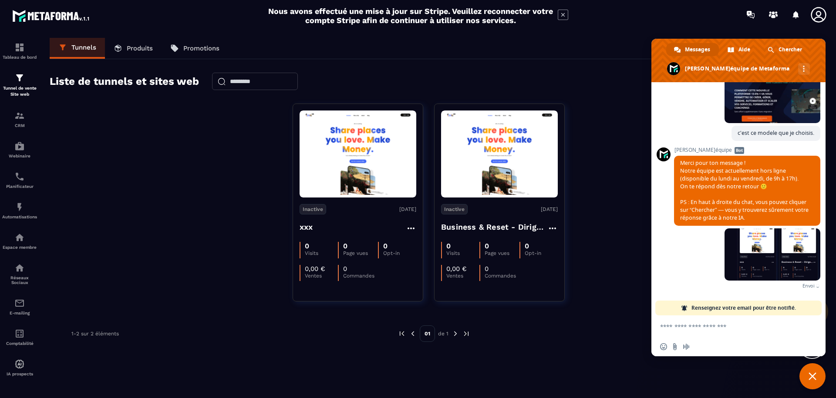
scroll to position [328, 0]
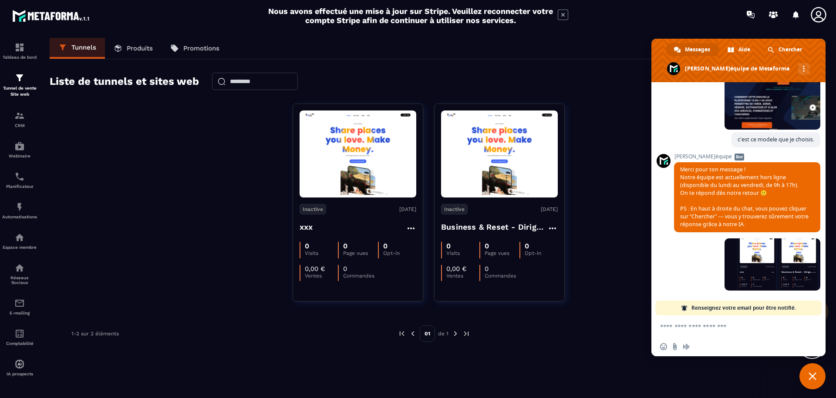
click at [684, 325] on textarea "Entrez votre message..." at bounding box center [729, 327] width 138 height 8
type textarea "**********"
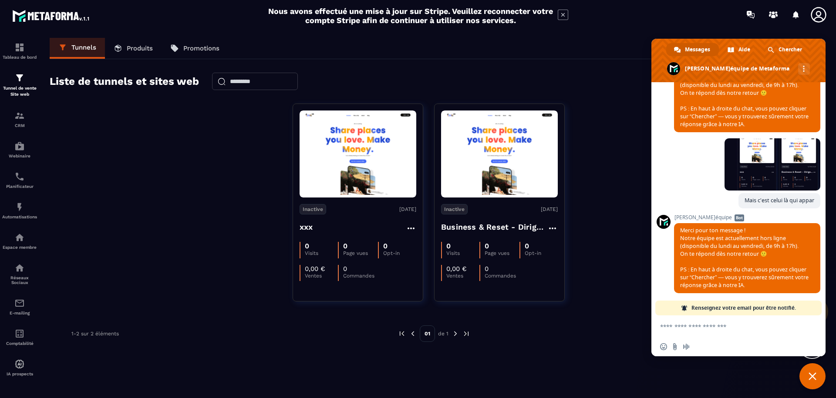
scroll to position [435, 0]
